Goal: Book appointment/travel/reservation

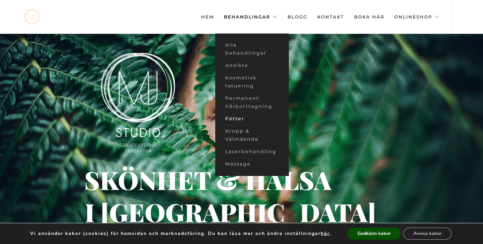
click at [238, 117] on link "Fötter" at bounding box center [252, 119] width 74 height 12
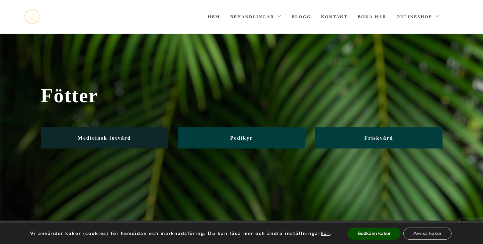
click at [137, 137] on link "Medicinsk fotvård" at bounding box center [104, 137] width 127 height 21
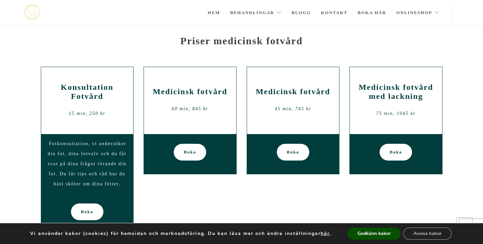
scroll to position [46, 0]
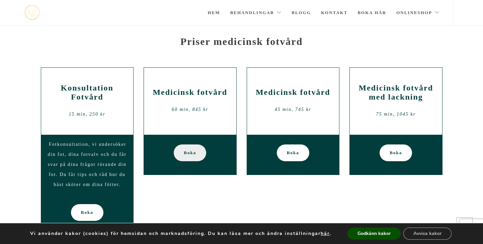
click at [180, 152] on link "Boka" at bounding box center [190, 152] width 32 height 17
